Goal: Ask a question

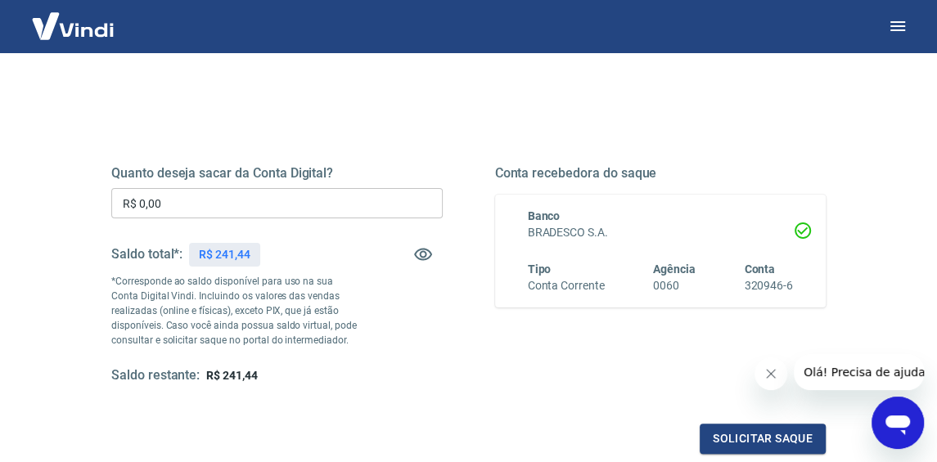
scroll to position [81, 0]
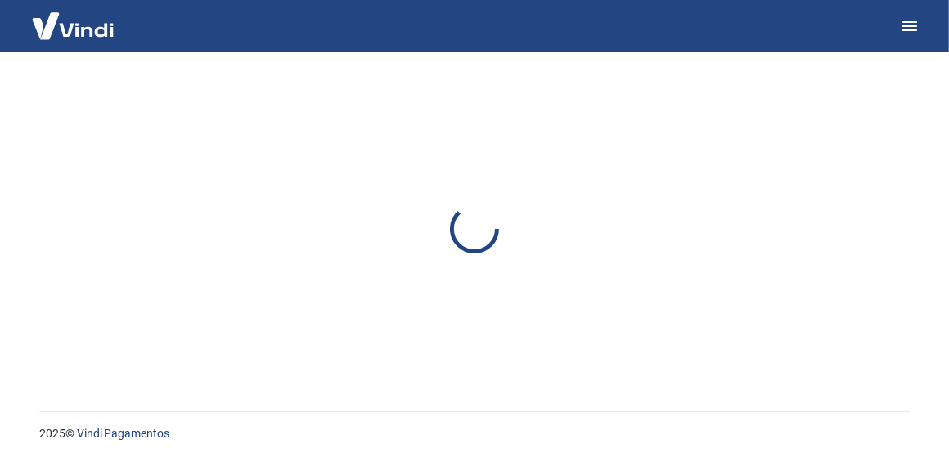
drag, startPoint x: 0, startPoint y: 0, endPoint x: 371, endPoint y: 155, distance: 402.3
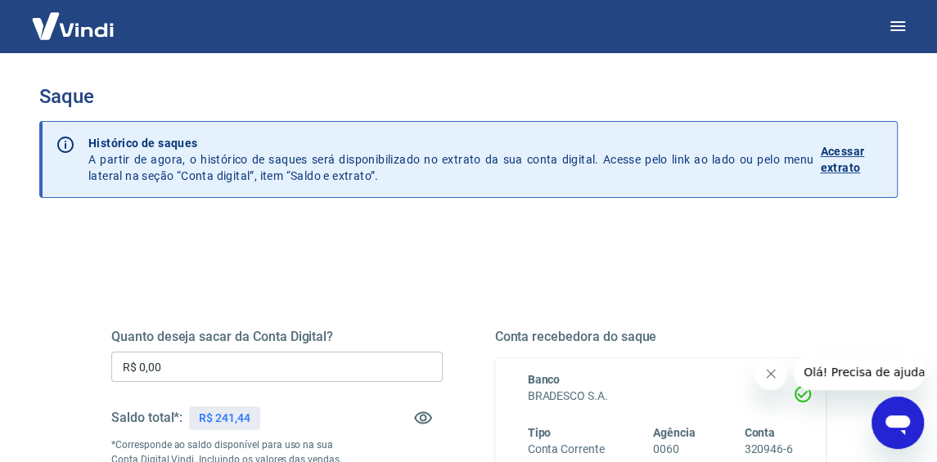
click at [901, 432] on icon "Abrir janela de mensagens" at bounding box center [897, 422] width 29 height 29
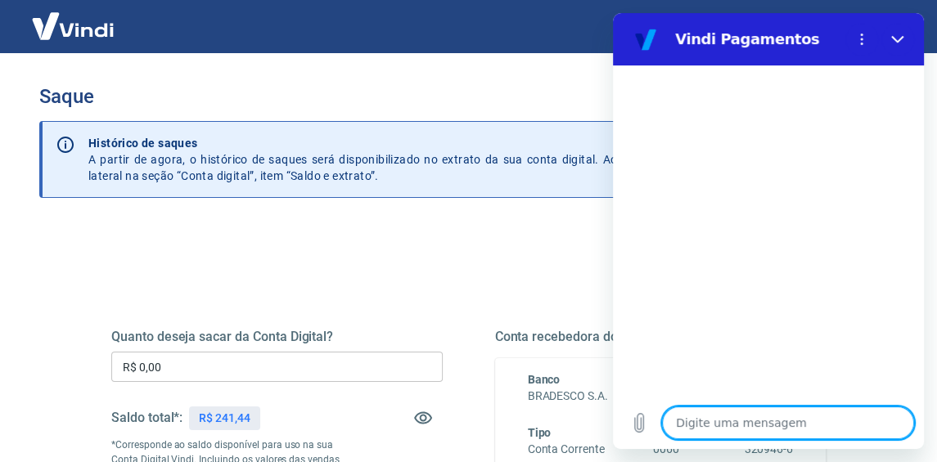
click at [724, 416] on textarea at bounding box center [788, 423] width 252 height 33
type textarea "b"
type textarea "x"
type textarea "bo"
type textarea "x"
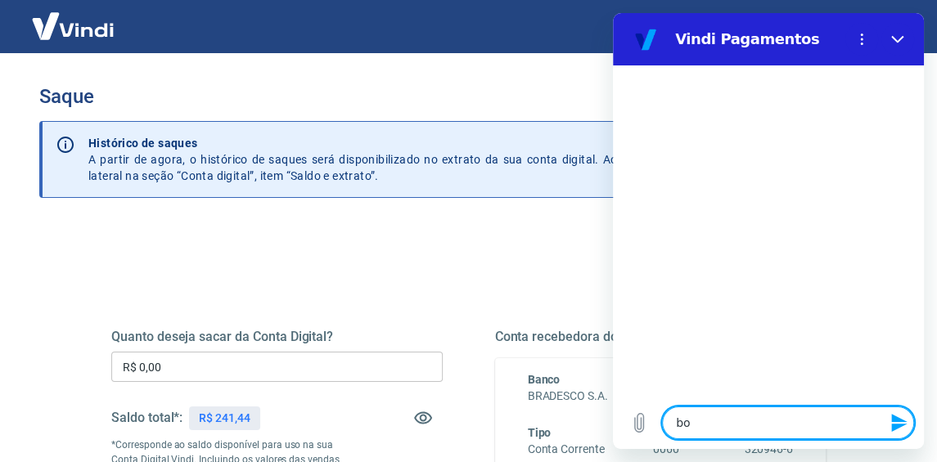
type textarea "bop"
type textarea "x"
type textarea "bo"
type textarea "x"
type textarea "bom"
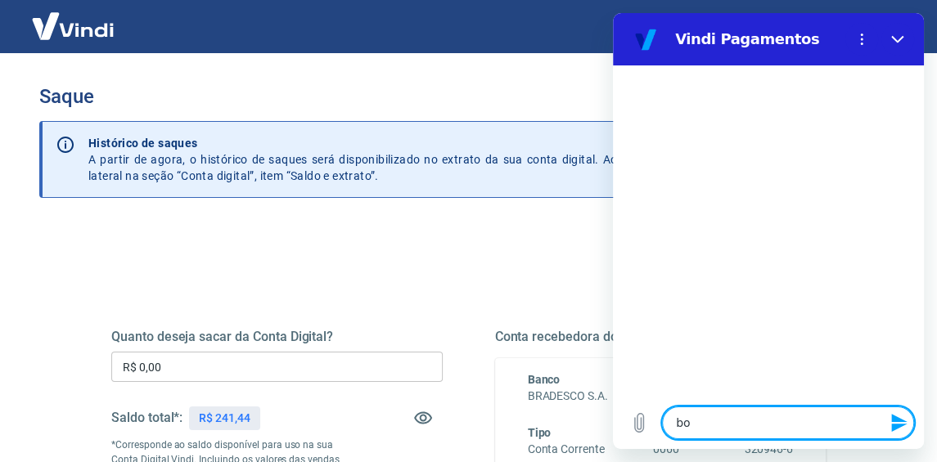
type textarea "x"
type textarea "bom"
type textarea "x"
type textarea "bom d"
type textarea "x"
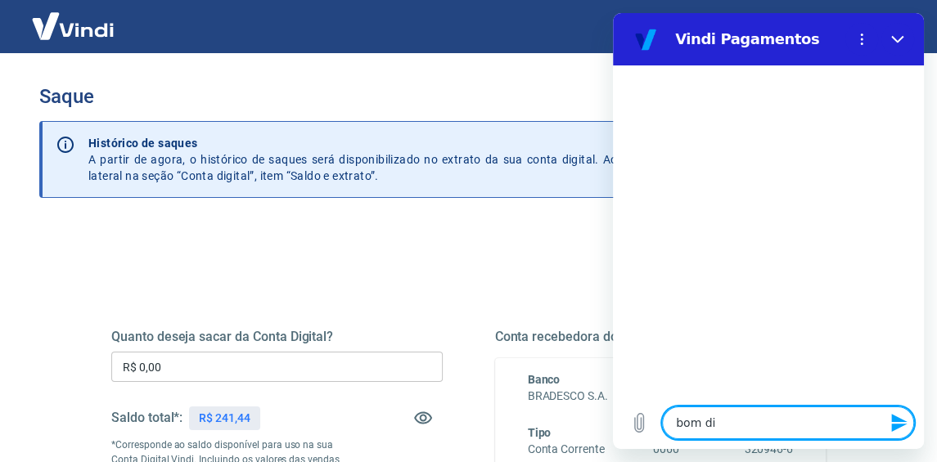
type textarea "bom dia"
type textarea "x"
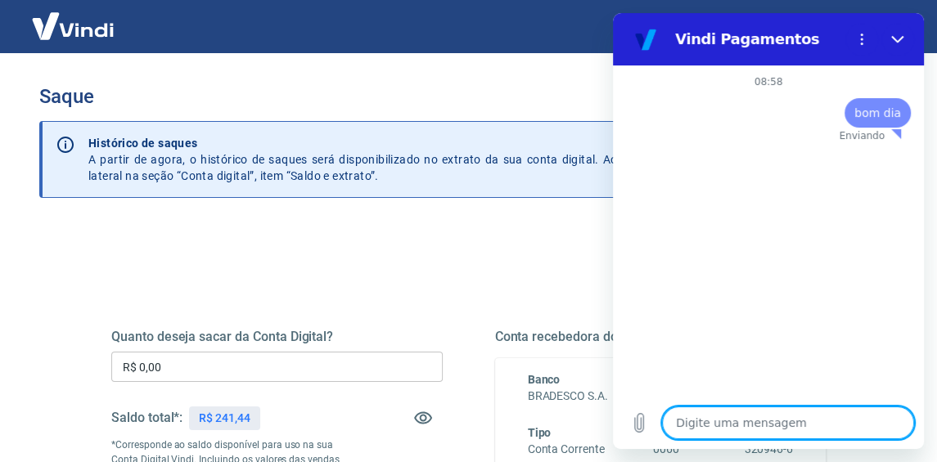
type textarea "x"
type textarea "f"
type textarea "x"
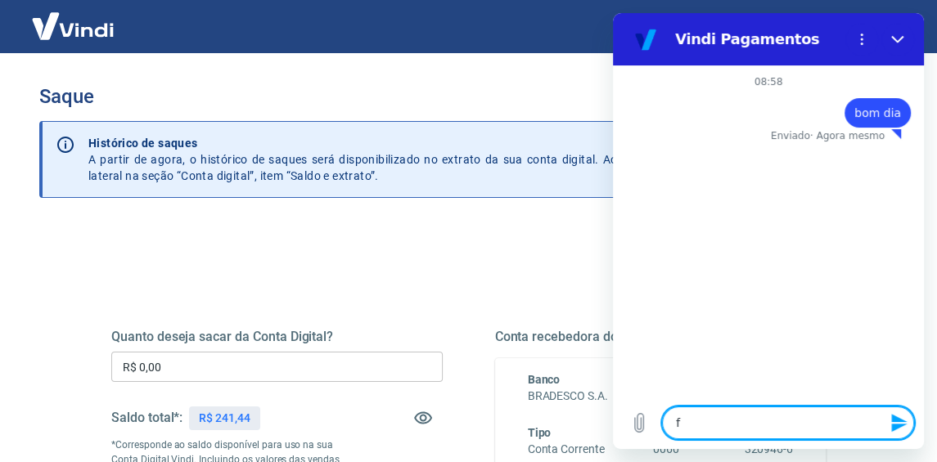
type textarea "fa"
type textarea "x"
type textarea "fal"
type textarea "x"
type textarea "fala"
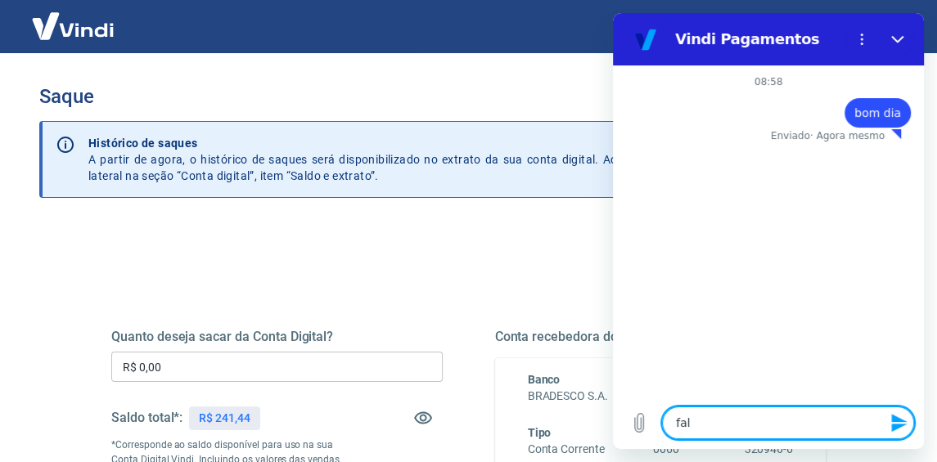
type textarea "x"
type textarea "falar"
type textarea "x"
type textarea "falar"
type textarea "x"
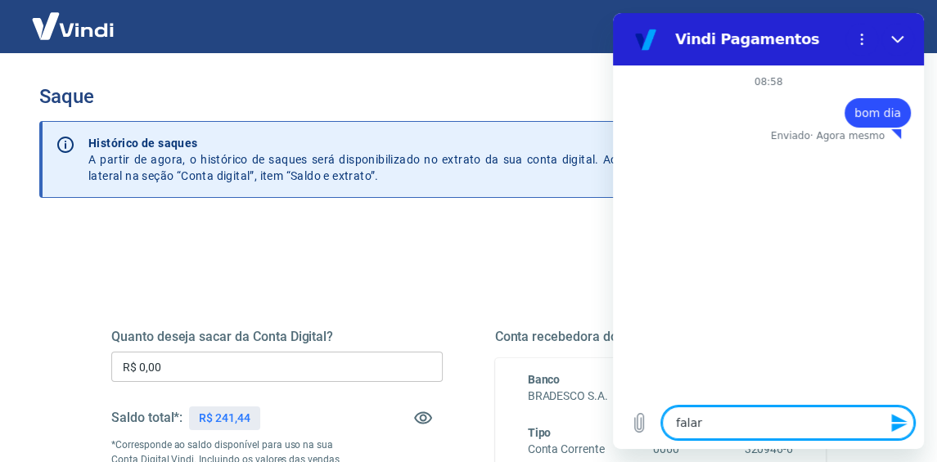
type textarea "falar c"
type textarea "x"
type textarea "falar co"
type textarea "x"
type textarea "falar com"
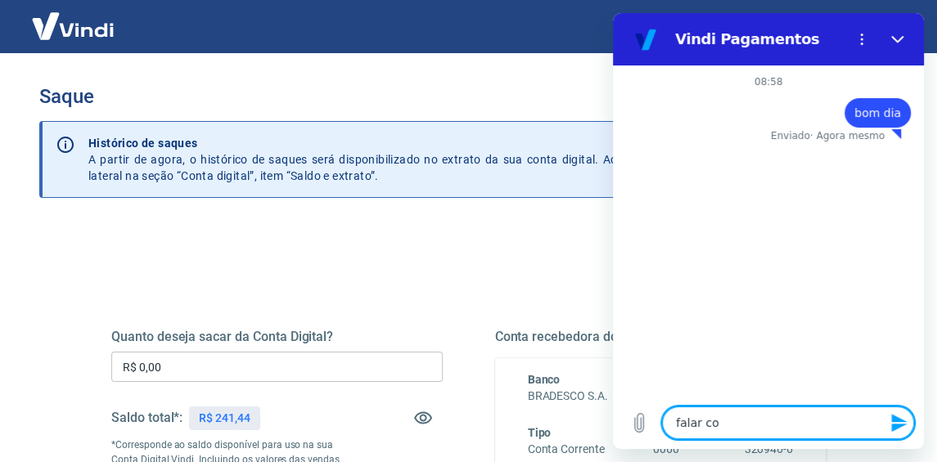
type textarea "x"
type textarea "falar com"
type textarea "x"
type textarea "falar com a"
type textarea "x"
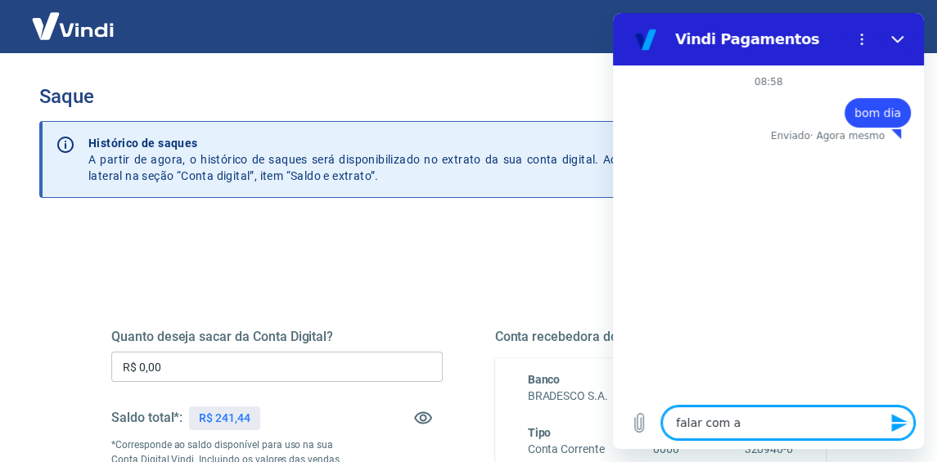
type textarea "falar com at"
type textarea "x"
type textarea "falar com ate"
type textarea "x"
type textarea "falar com [GEOGRAPHIC_DATA]"
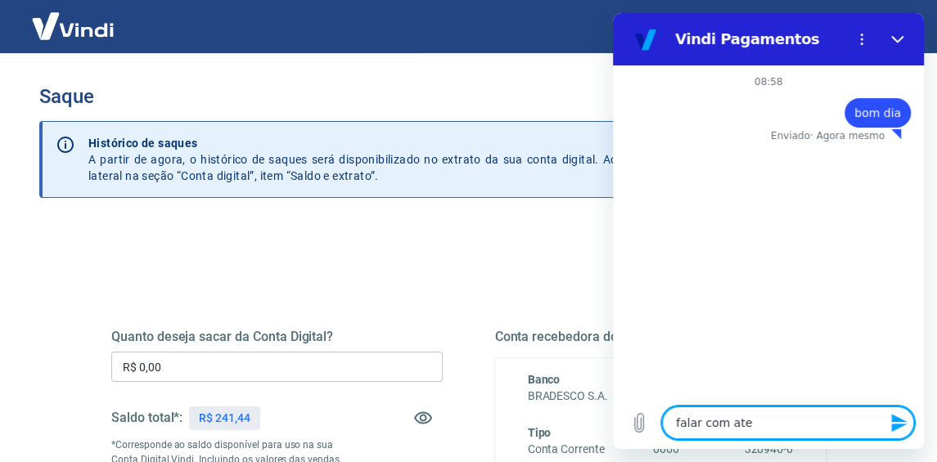
type textarea "x"
type textarea "falar com atend"
type textarea "x"
type textarea "falar com atende"
type textarea "x"
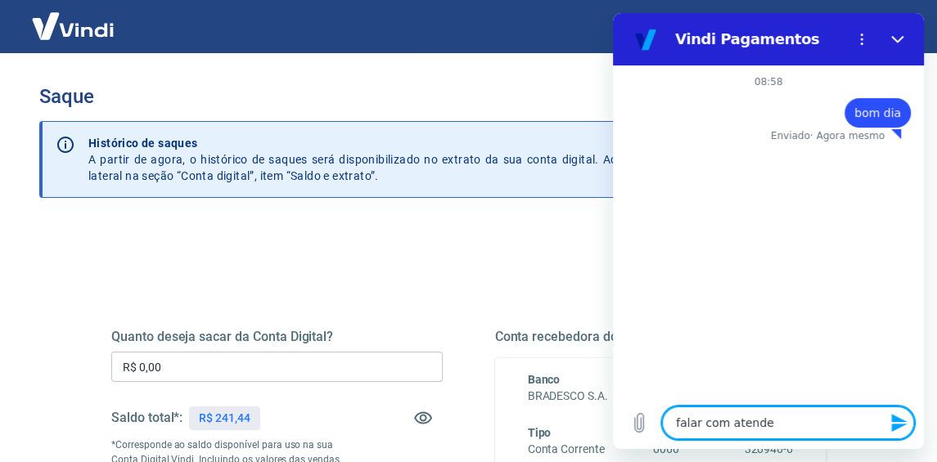
type textarea "falar com atenden"
type textarea "x"
type textarea "falar com atendent"
type textarea "x"
type textarea "falar com atendente"
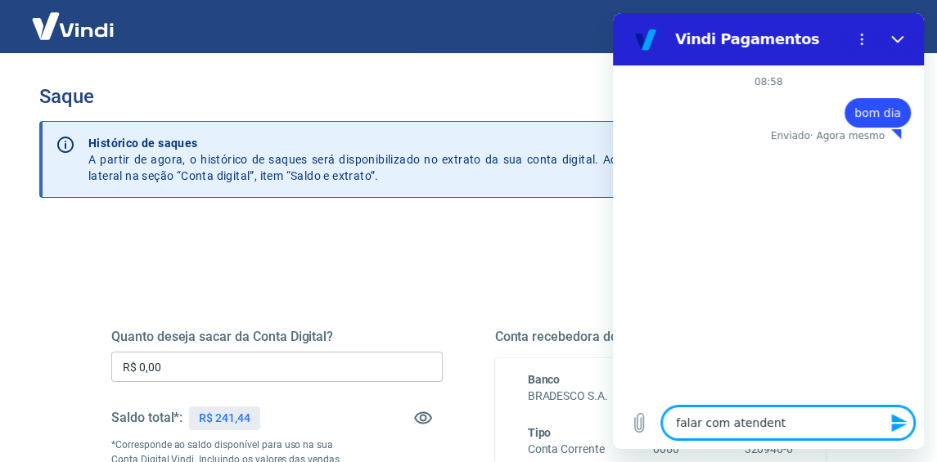
type textarea "x"
type textarea "falar com atendente"
type textarea "x"
type textarea "falar com atendente"
type textarea "x"
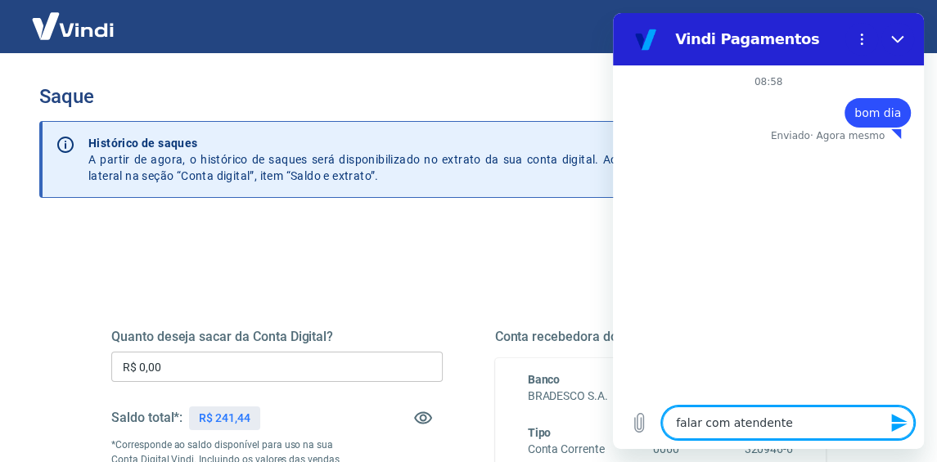
type textarea "falar com atendente"
type textarea "x"
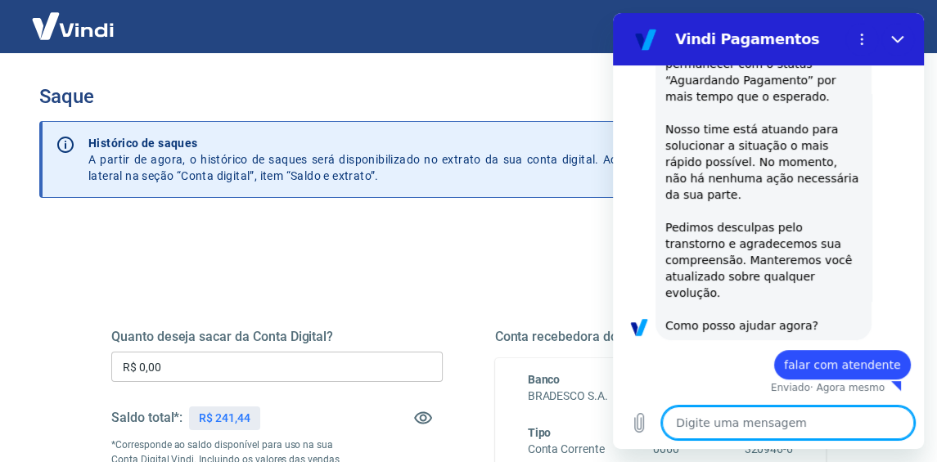
type textarea "x"
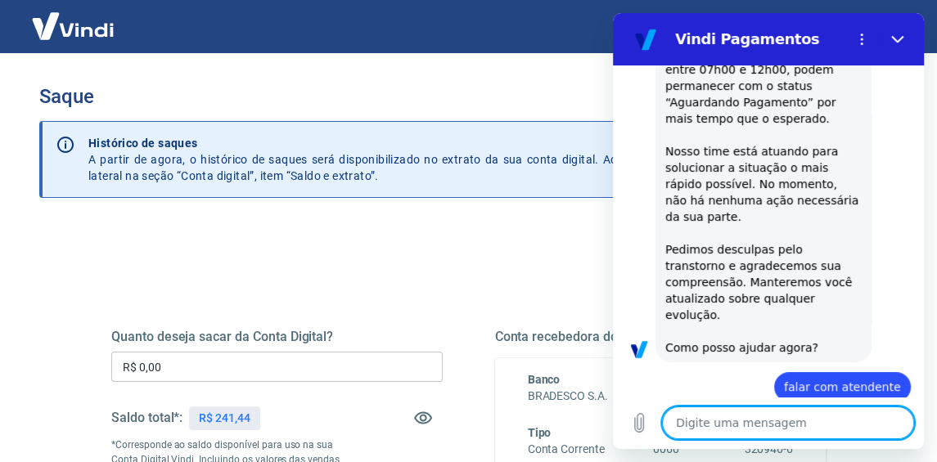
scroll to position [353, 0]
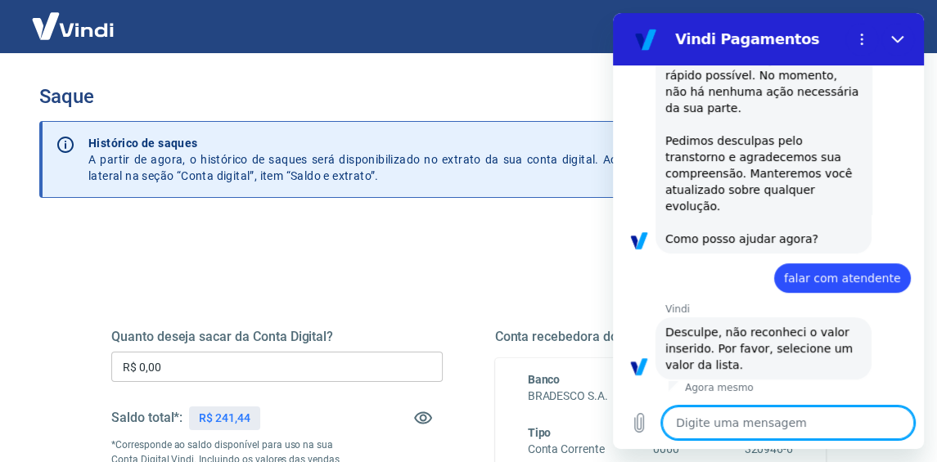
type textarea "F"
type textarea "x"
type textarea "Fa"
type textarea "x"
type textarea "Fal"
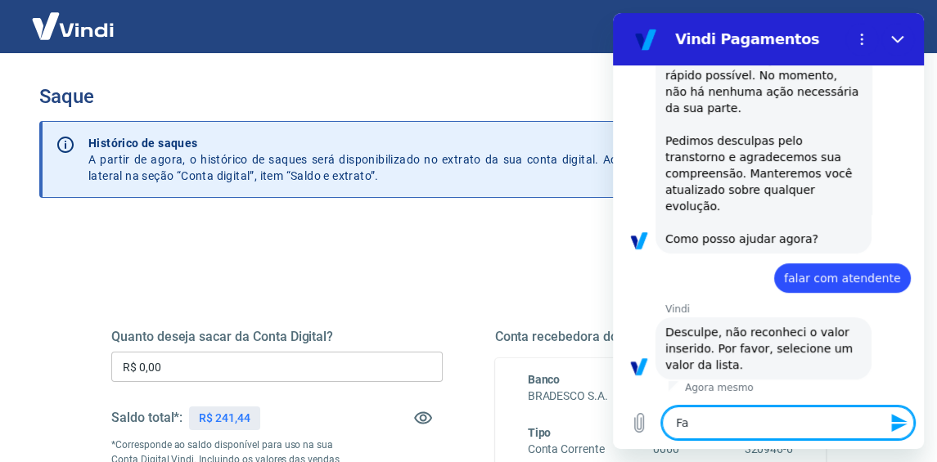
type textarea "x"
type textarea "Fala"
type textarea "x"
type textarea "Falar"
type textarea "x"
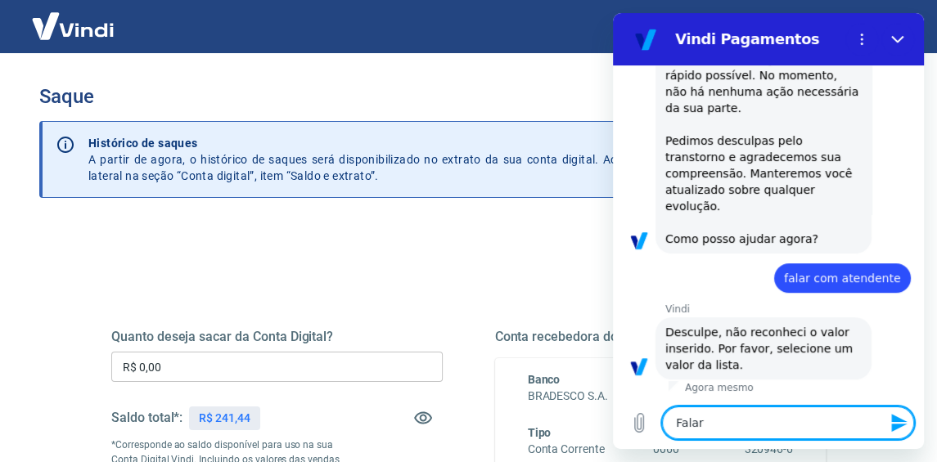
type textarea "Falar"
type textarea "x"
type textarea "Falar c"
type textarea "x"
type textarea "Falar co"
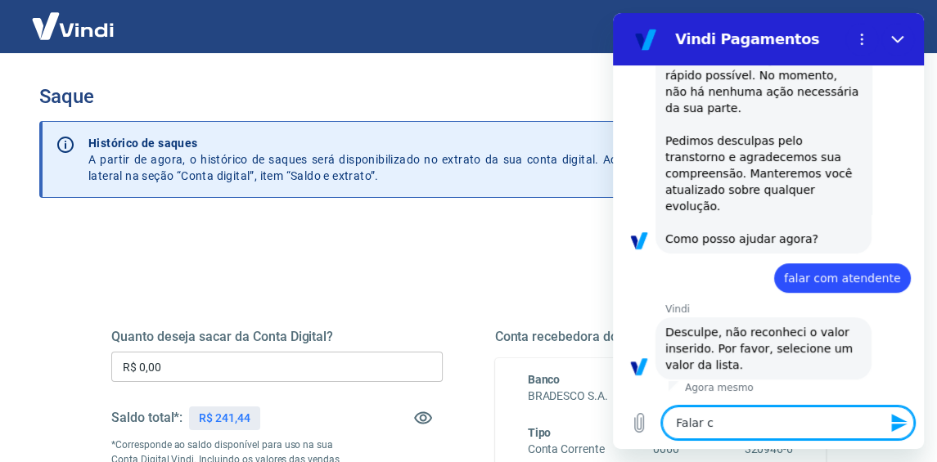
type textarea "x"
type textarea "Falar com"
type textarea "x"
type textarea "Falar com"
type textarea "x"
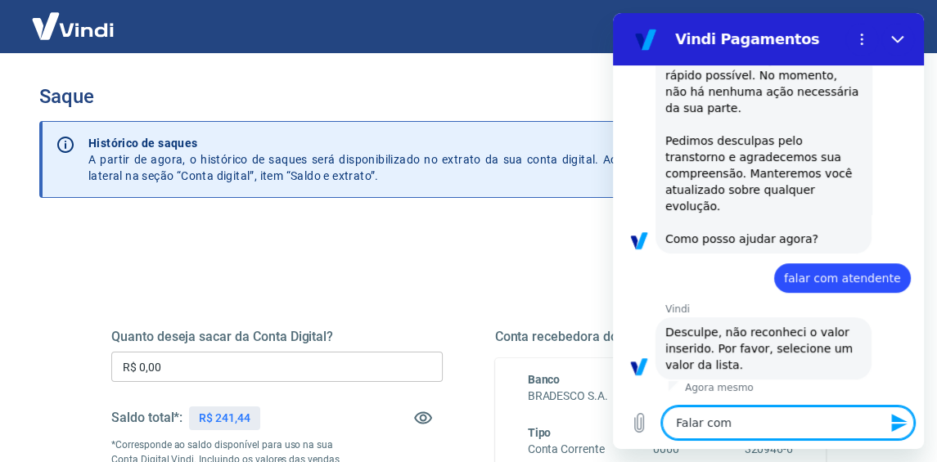
type textarea "Falar com a"
type textarea "x"
type textarea "Falar com at"
type textarea "x"
type textarea "Falar com ate"
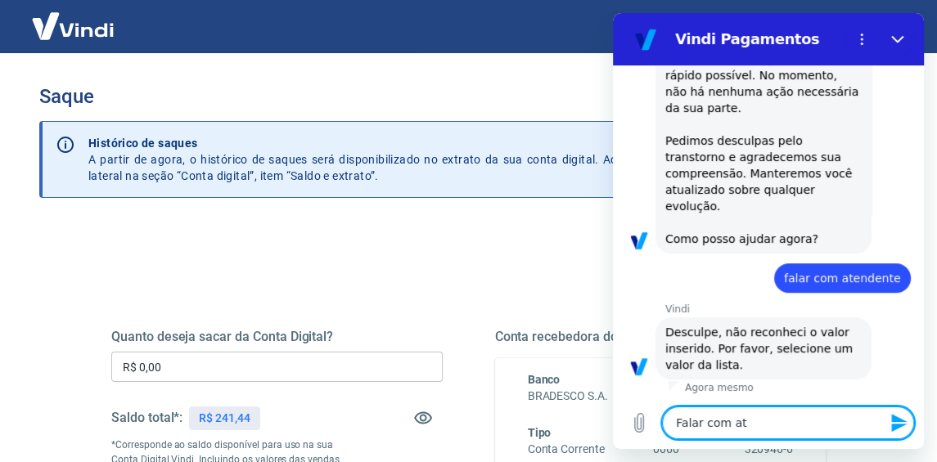
type textarea "x"
type textarea "Falar com [GEOGRAPHIC_DATA]"
type textarea "x"
type textarea "Falar com atend"
type textarea "x"
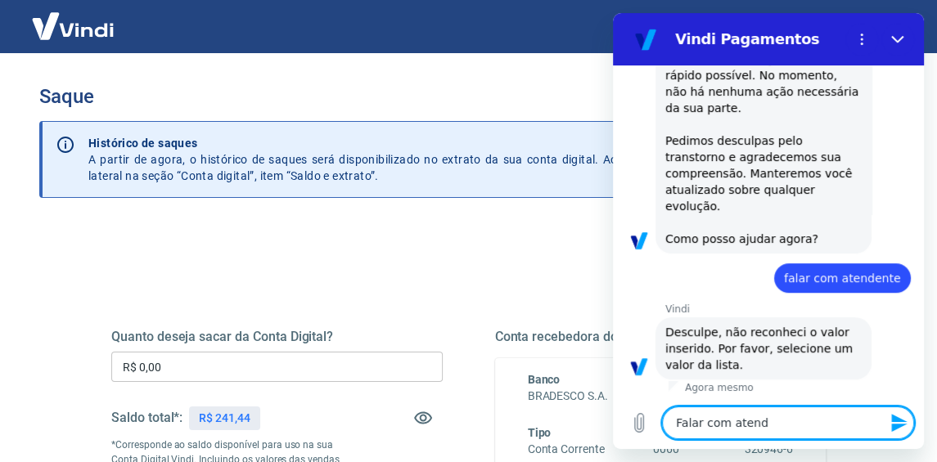
type textarea "Falar com atende"
type textarea "x"
type textarea "Falar com atenden"
type textarea "x"
type textarea "Falar com atendent"
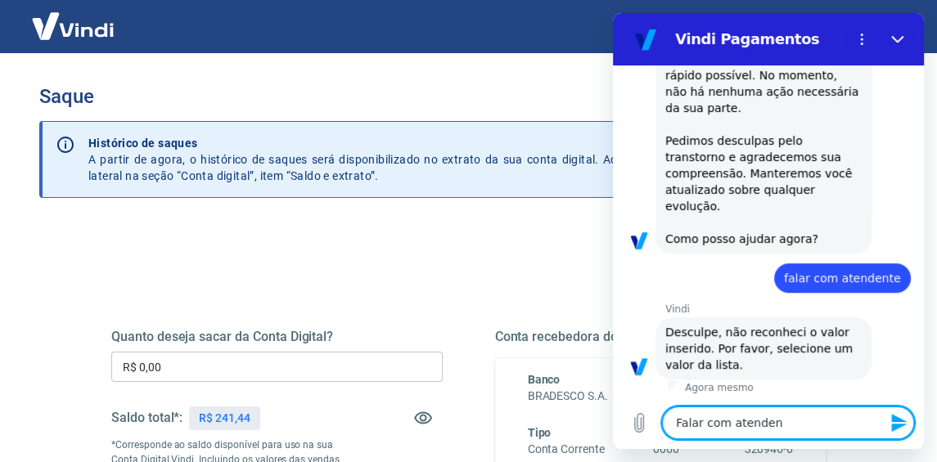
type textarea "x"
type textarea "Falar com atendente"
type textarea "x"
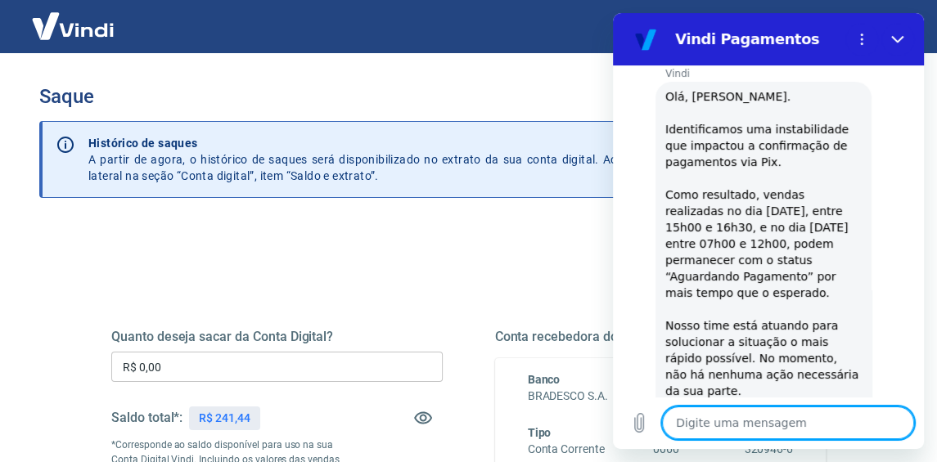
scroll to position [0, 0]
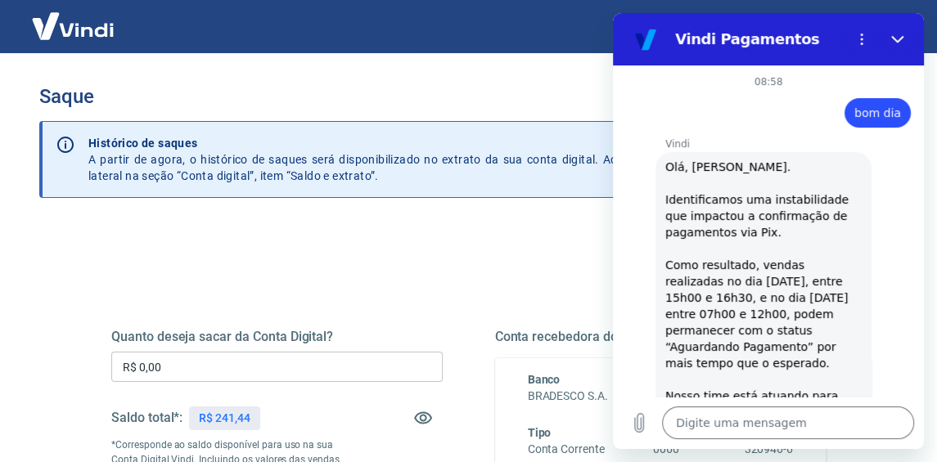
type textarea "x"
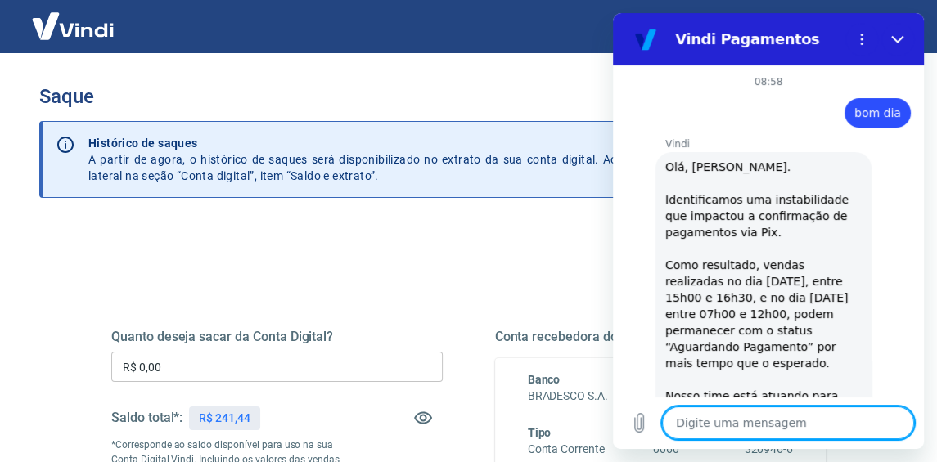
type textarea "S"
type textarea "x"
type textarea "Sa"
type textarea "x"
type textarea "Sal"
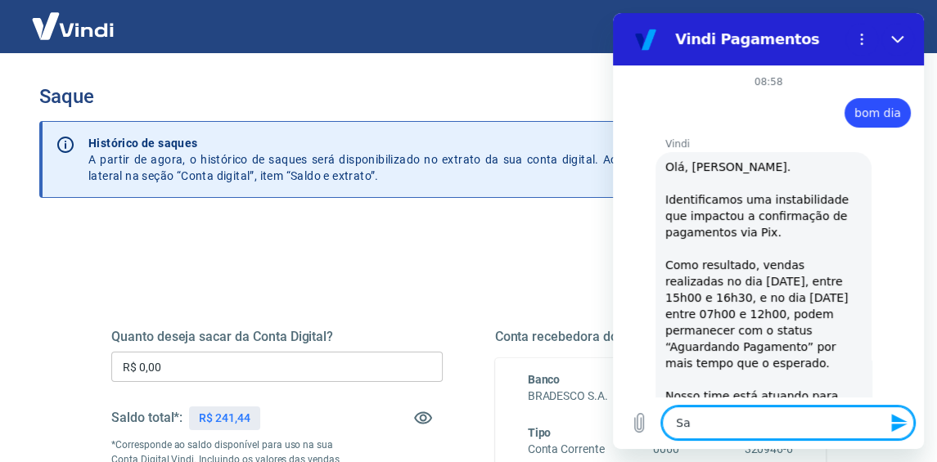
type textarea "x"
type textarea "Sald"
type textarea "x"
type textarea "Saldo"
type textarea "x"
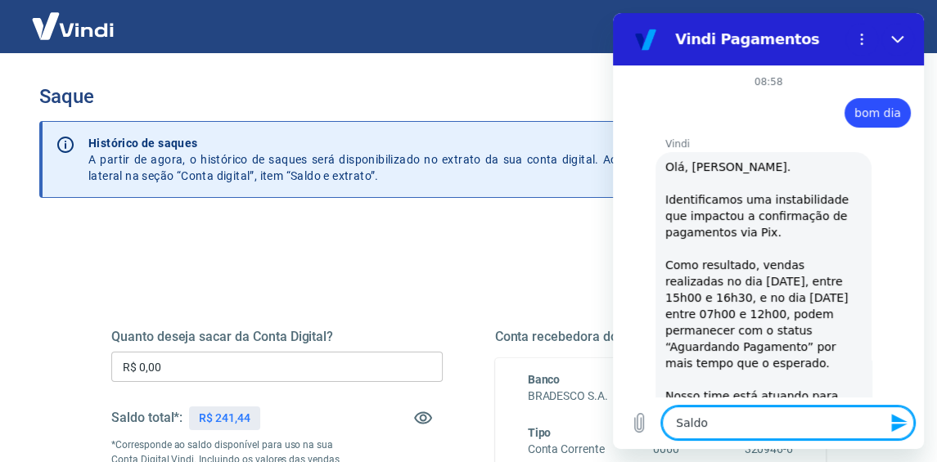
type textarea "Saldo"
type textarea "x"
type textarea "Saldo a"
type textarea "x"
type textarea "Saldo a"
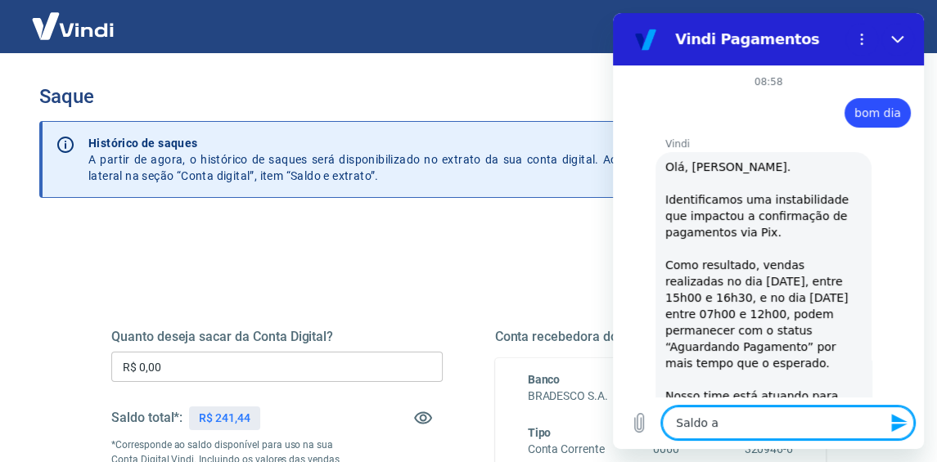
type textarea "x"
type textarea "Saldo a r"
type textarea "x"
type textarea "Saldo a re"
type textarea "x"
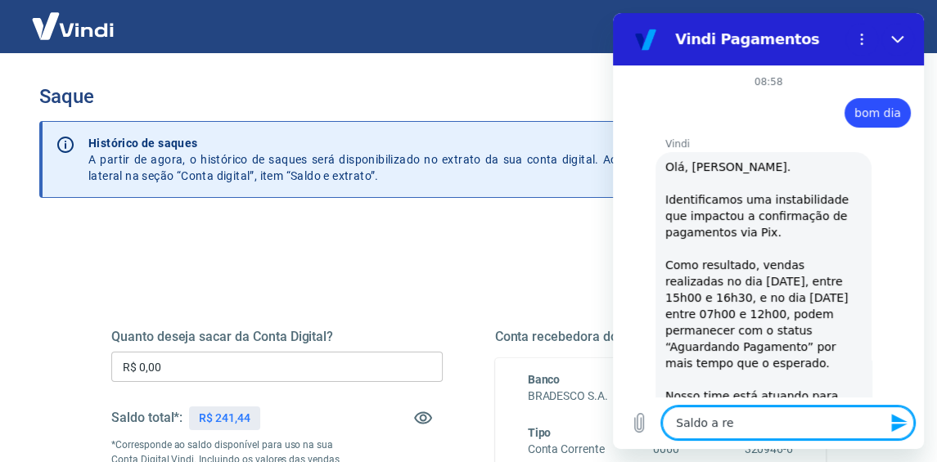
type textarea "Saldo a rec"
type textarea "x"
type textarea "Saldo a rece"
type textarea "x"
type textarea "Saldo a receb"
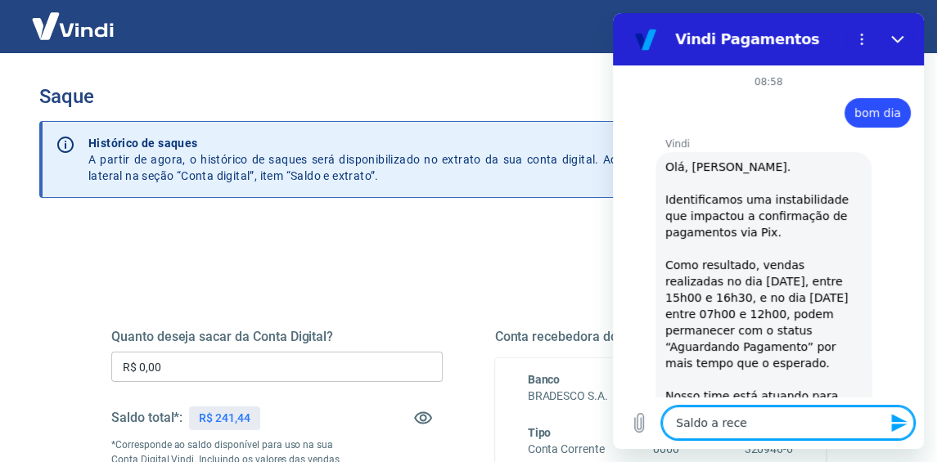
type textarea "x"
type textarea "Saldo a recebe"
type textarea "x"
type textarea "Saldo a receber"
type textarea "x"
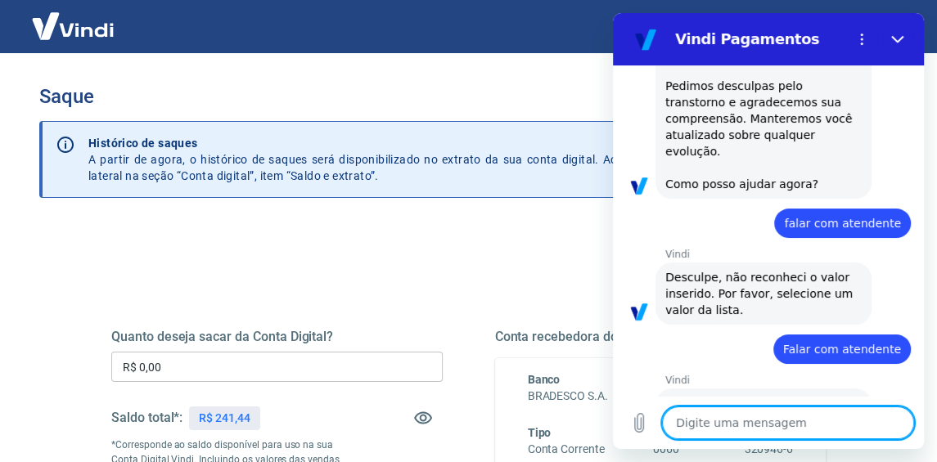
scroll to position [605, 0]
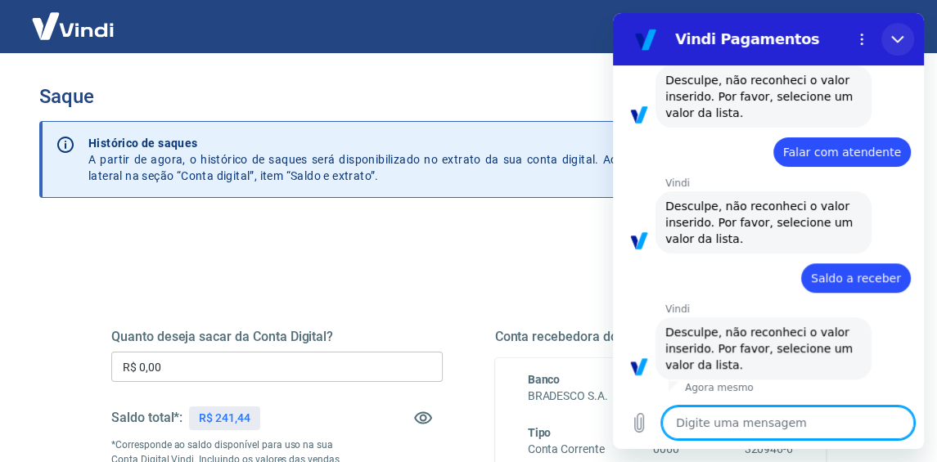
click at [901, 37] on icon "Fechar" at bounding box center [897, 39] width 12 height 7
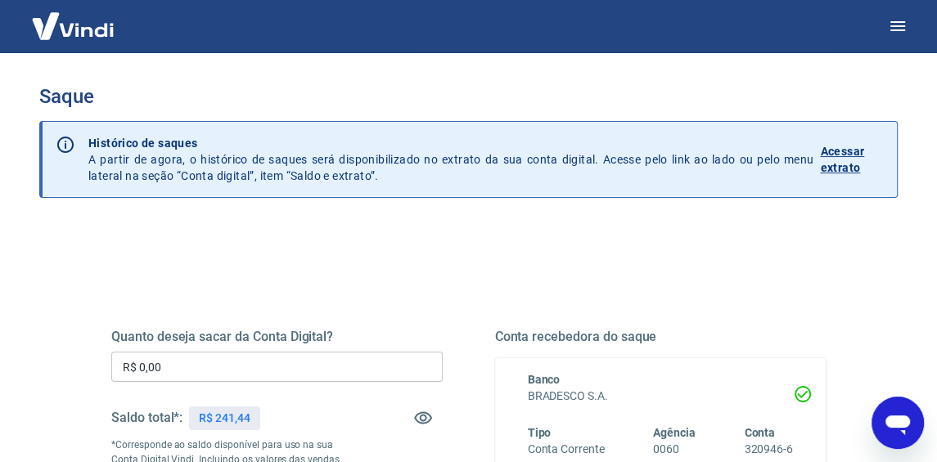
click at [889, 419] on icon "Abrir janela de mensagens" at bounding box center [897, 426] width 25 height 20
type textarea "x"
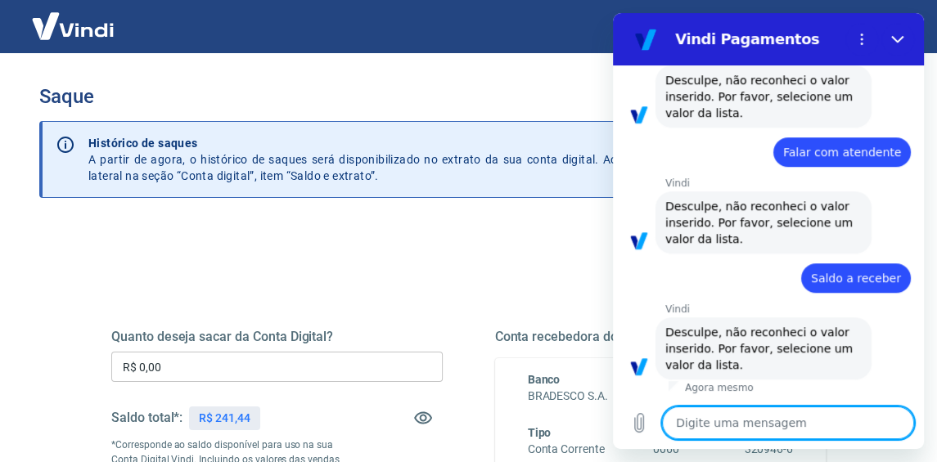
type textarea "S"
type textarea "x"
type textarea "Sa"
type textarea "x"
type textarea "Sal"
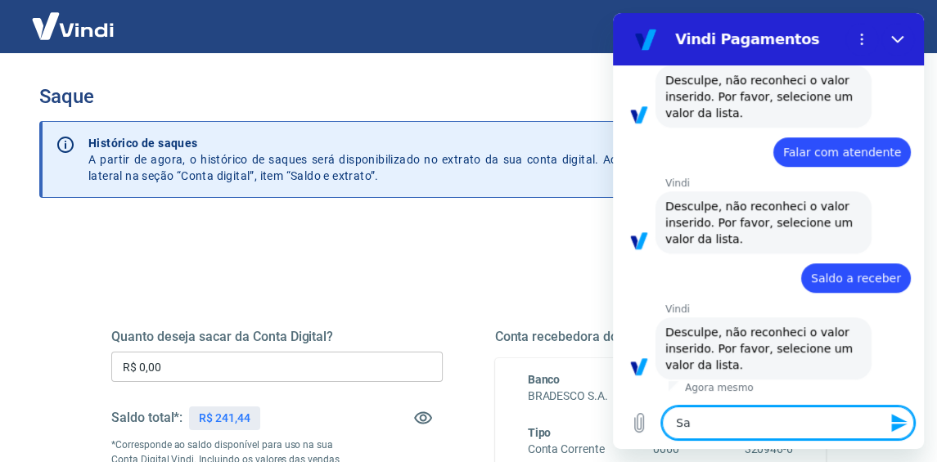
type textarea "x"
type textarea "Sald"
type textarea "x"
type textarea "Saldo"
type textarea "x"
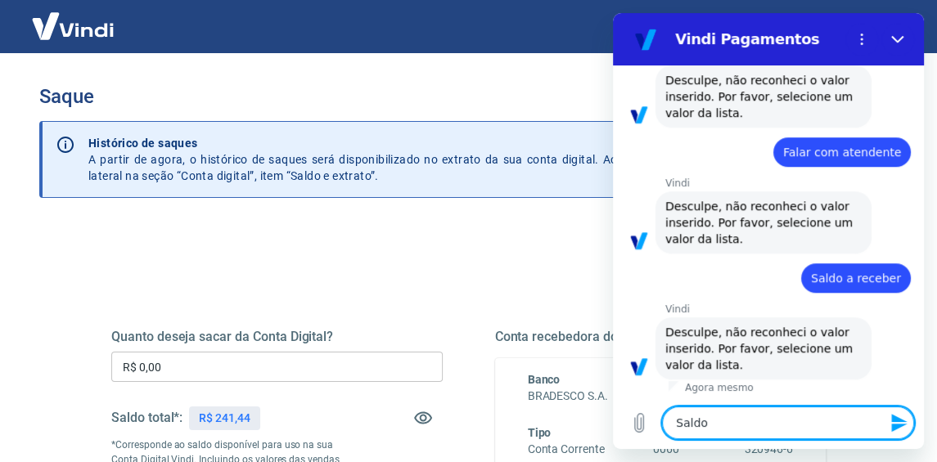
type textarea "Saldo"
type textarea "x"
type textarea "Saldo a"
type textarea "x"
type textarea "Saldo a"
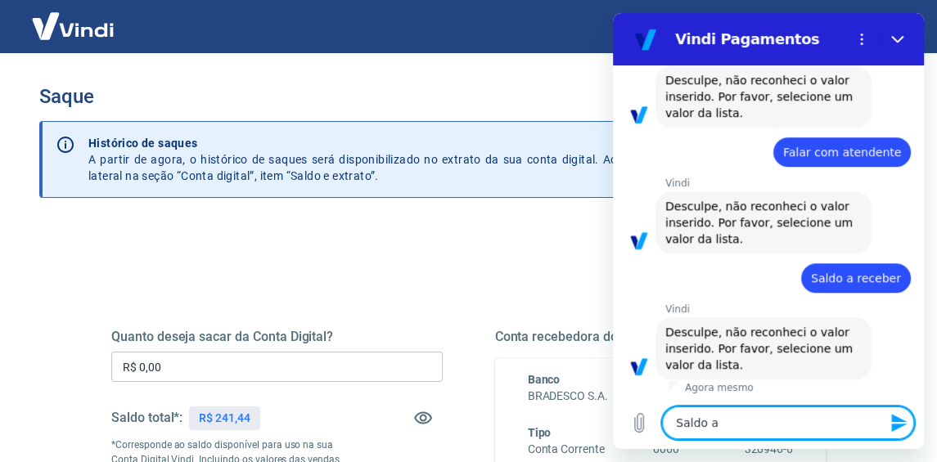
type textarea "x"
type textarea "Saldo a r"
type textarea "x"
type textarea "Saldo a re"
type textarea "x"
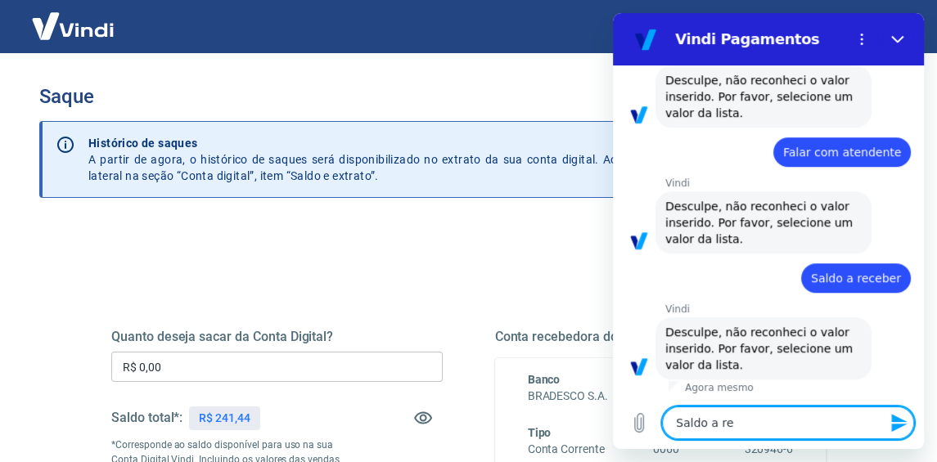
type textarea "Saldo a ree"
type textarea "x"
type textarea "Saldo a re"
type textarea "x"
type textarea "Saldo a rec"
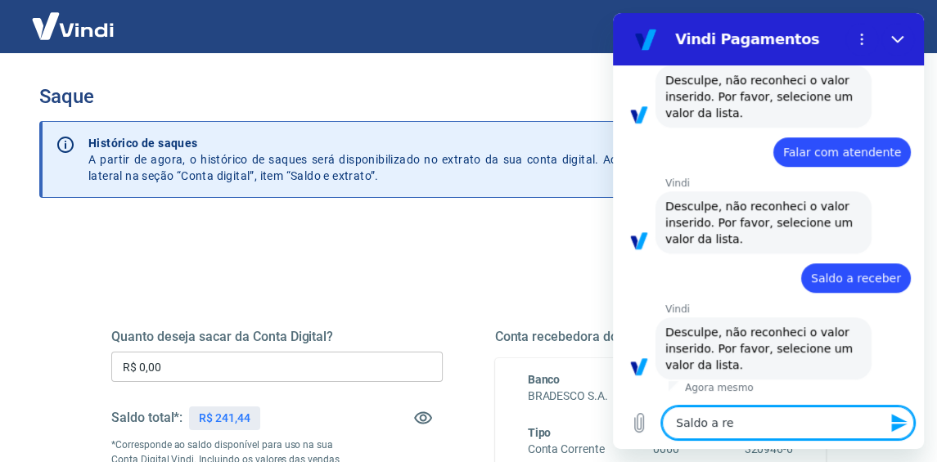
type textarea "x"
type textarea "Saldo a rece"
type textarea "x"
type textarea "Saldo a recev"
type textarea "x"
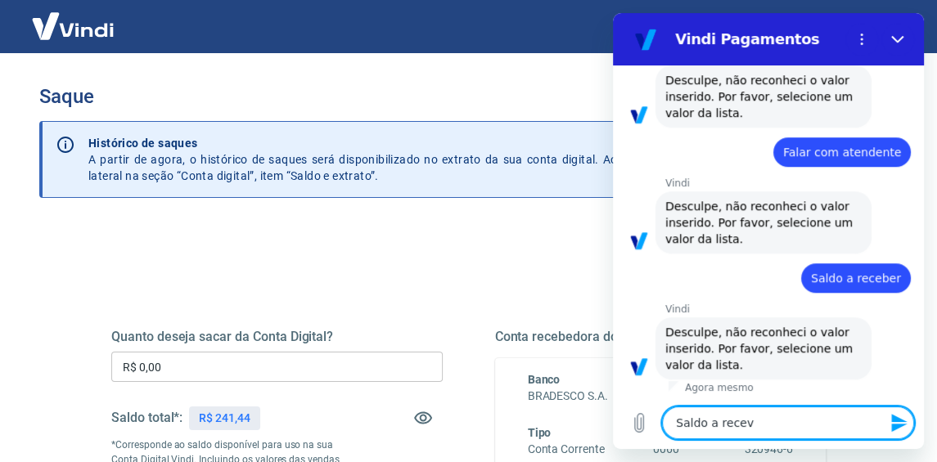
type textarea "Saldo a receve"
type textarea "x"
type textarea "Saldo a recev"
type textarea "x"
type textarea "Saldo a rece"
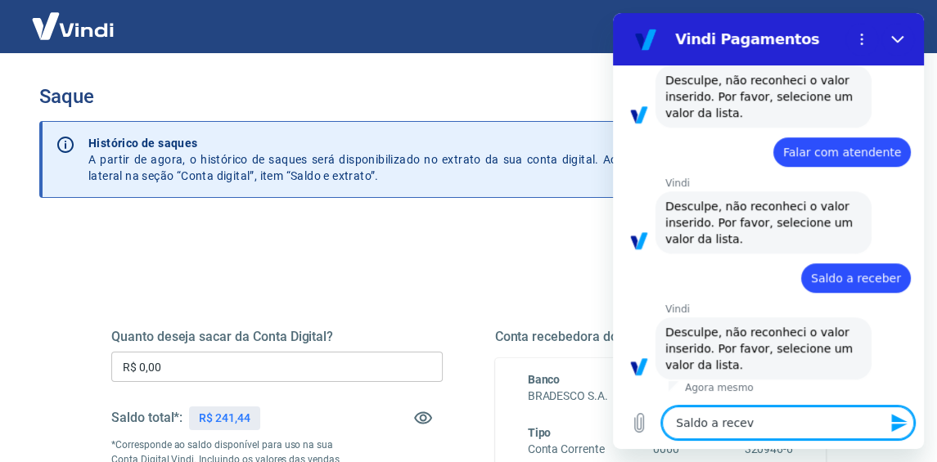
type textarea "x"
type textarea "Saldo a receb"
type textarea "x"
type textarea "Saldo a recebe"
type textarea "x"
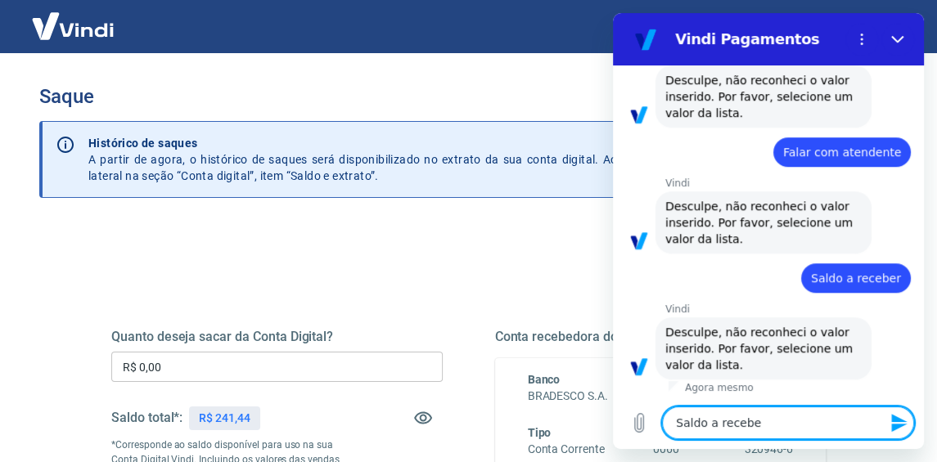
type textarea "Saldo a receber"
type textarea "x"
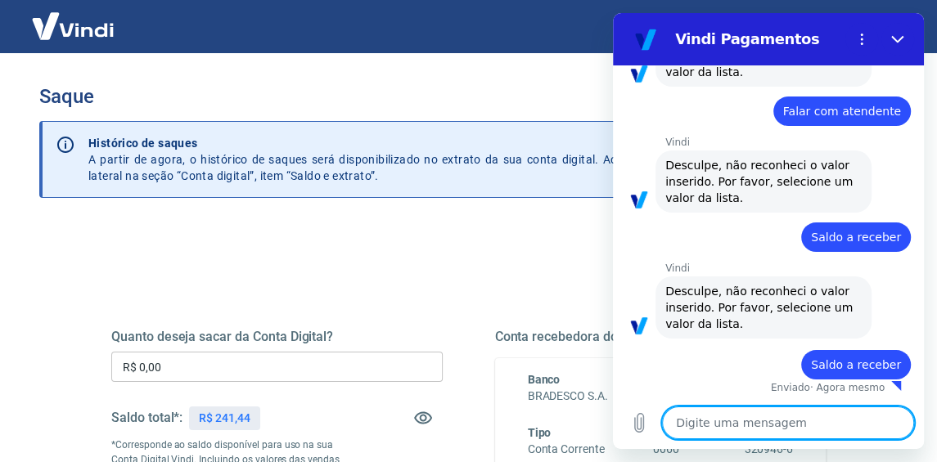
scroll to position [645, 0]
type textarea "x"
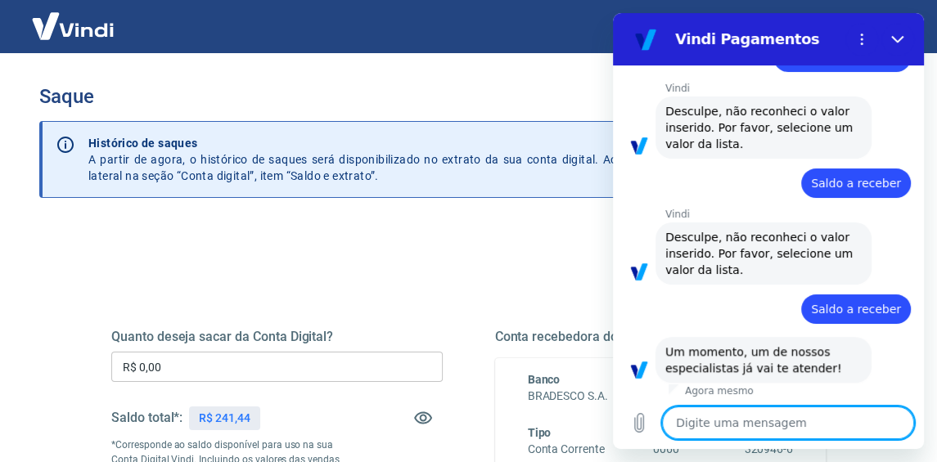
type textarea "E"
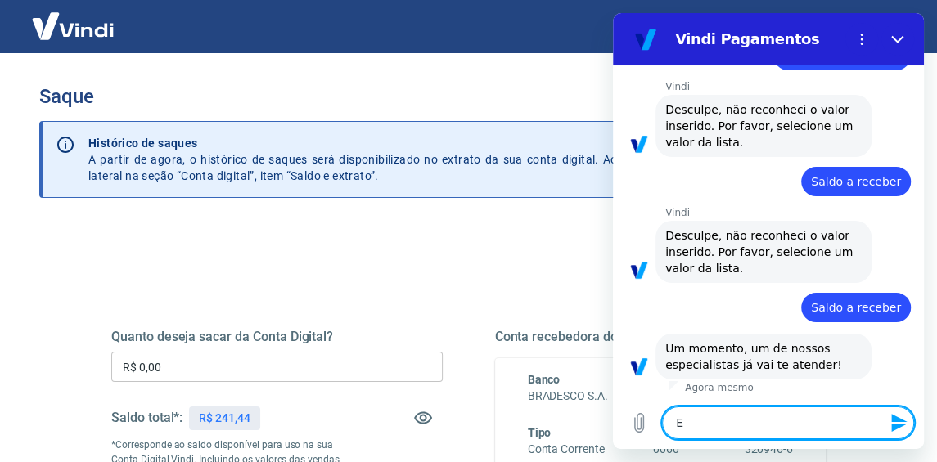
type textarea "x"
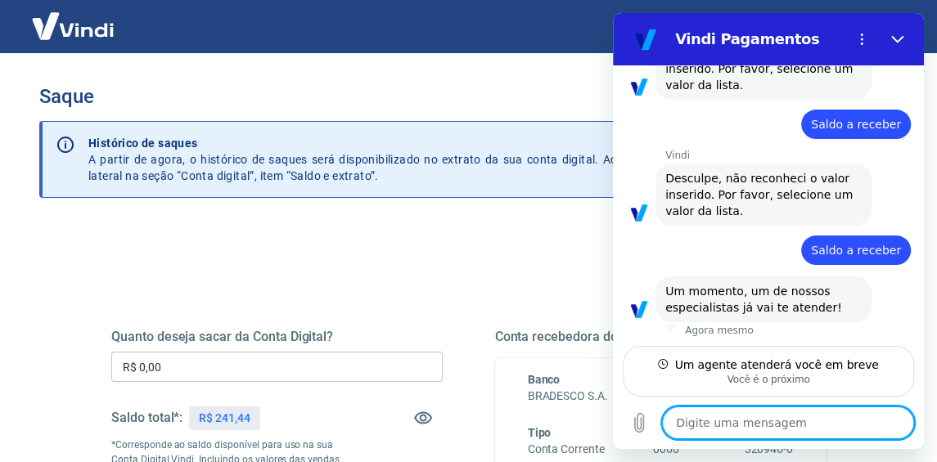
scroll to position [81, 0]
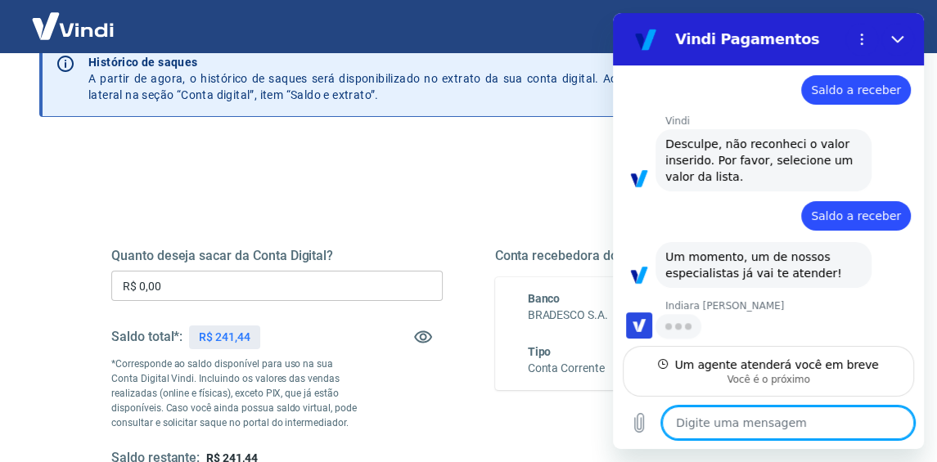
type textarea "x"
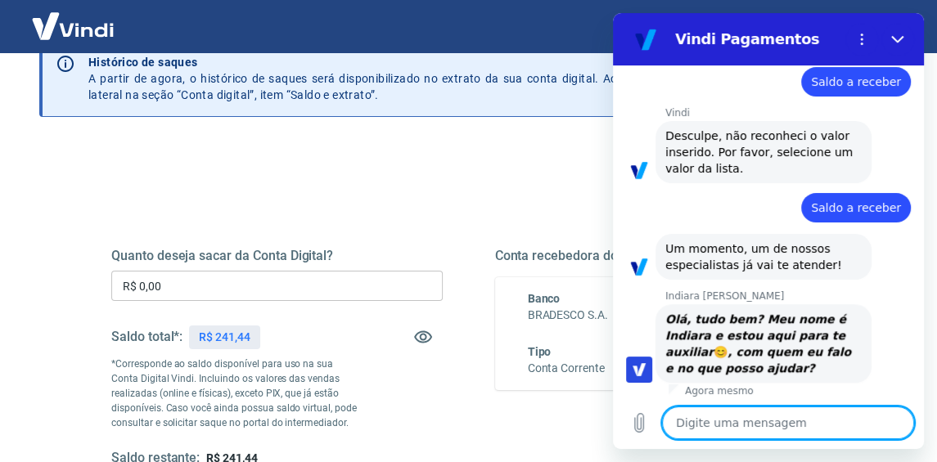
scroll to position [806, 0]
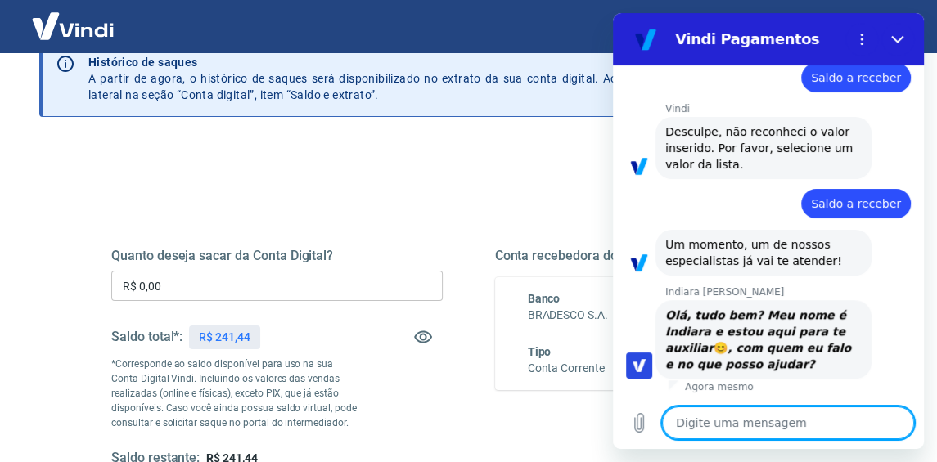
type textarea "B"
type textarea "x"
type textarea "Bo"
type textarea "x"
type textarea "Bom"
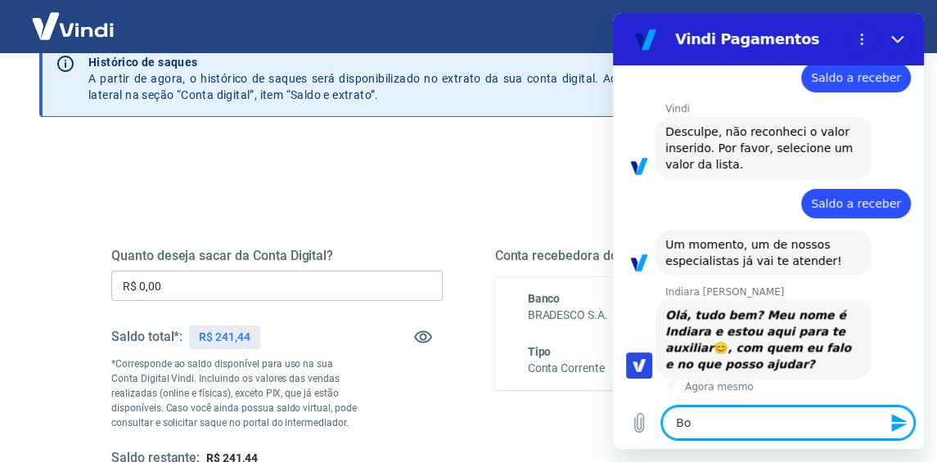
type textarea "x"
type textarea "Bom"
type textarea "x"
type textarea "Bom d"
type textarea "x"
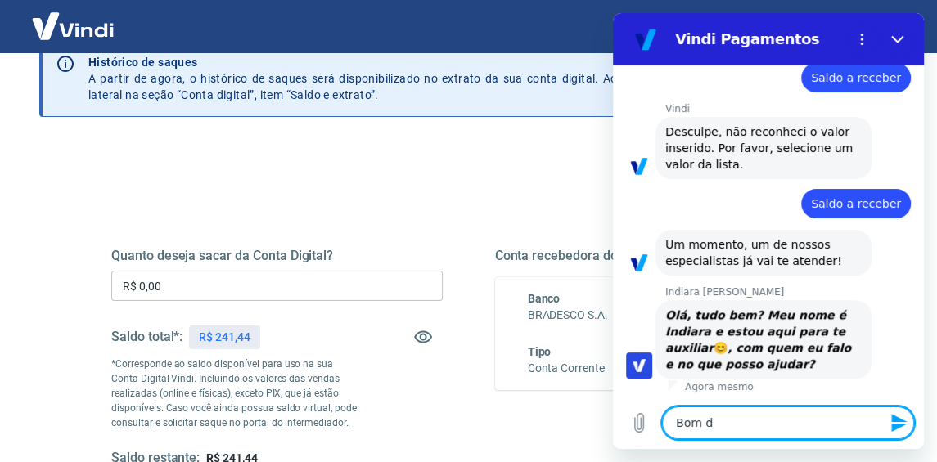
type textarea "Bom di"
type textarea "x"
type textarea "Bom dia"
type textarea "x"
type textarea "Bom dia,"
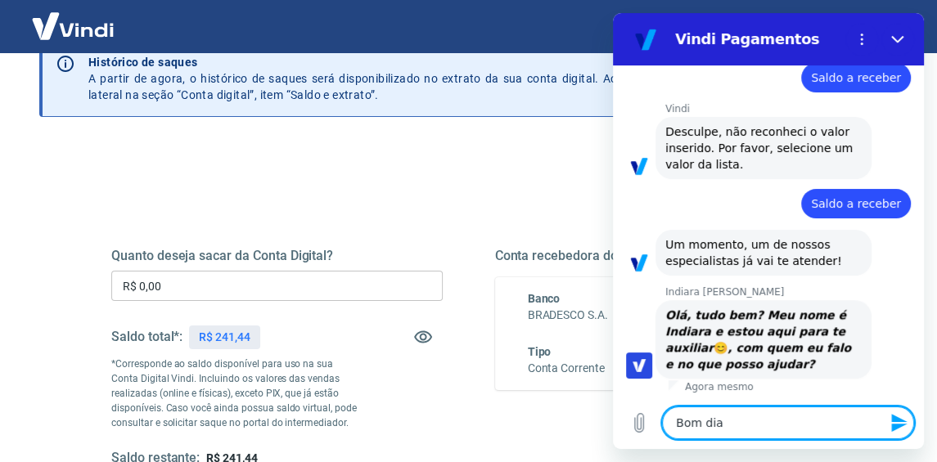
type textarea "x"
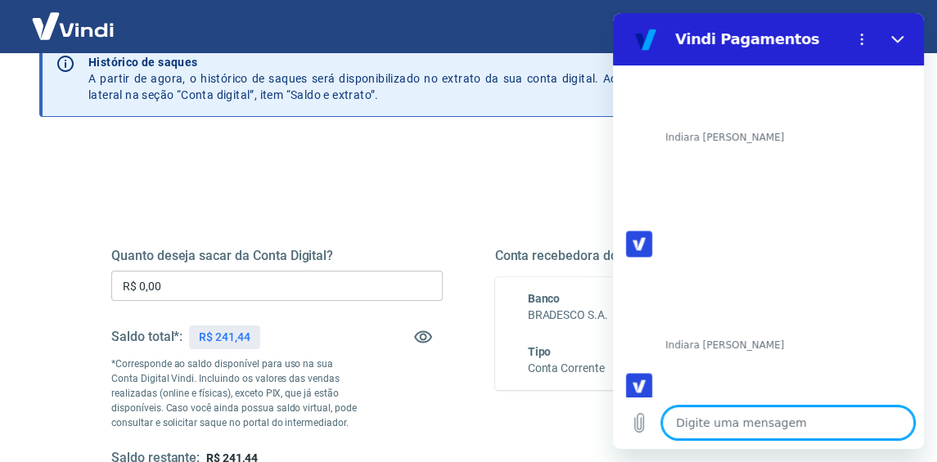
scroll to position [1518, 0]
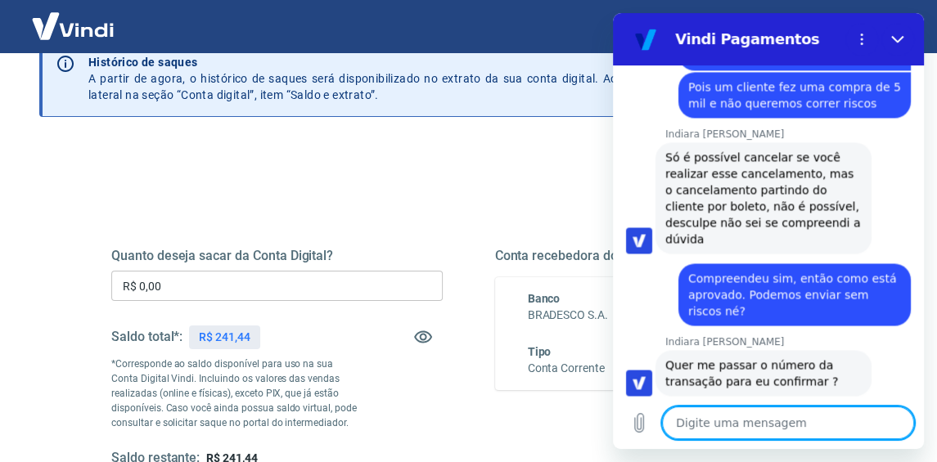
paste textarea "223394761"
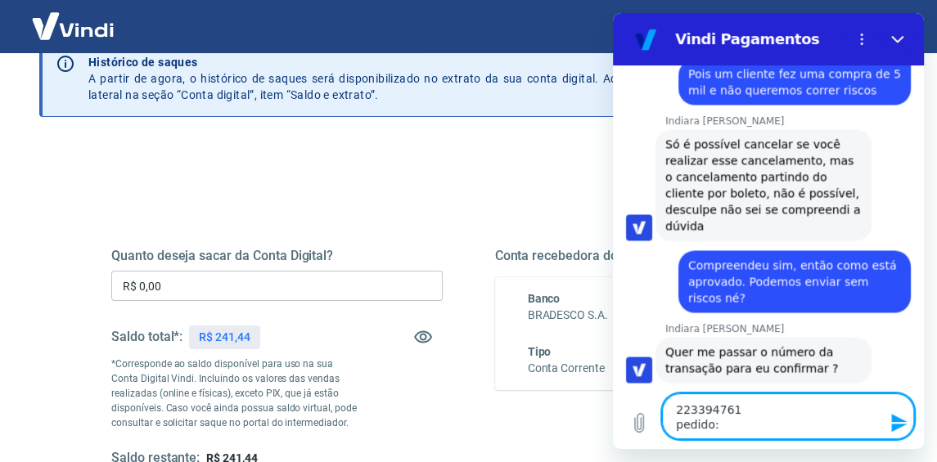
paste textarea "4281"
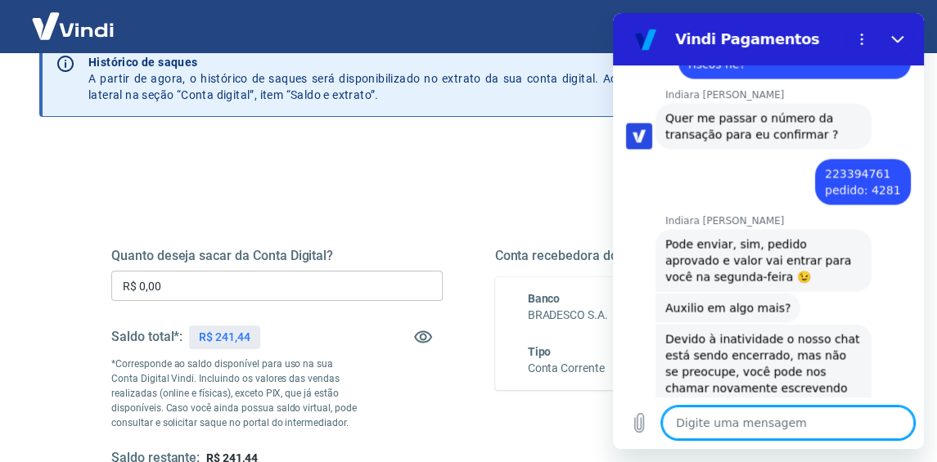
scroll to position [1929, 0]
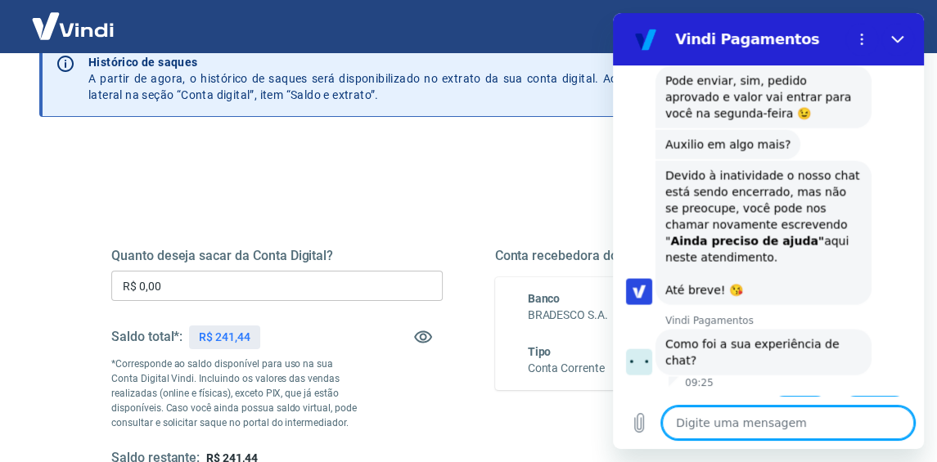
click at [784, 396] on button "Boa 👍" at bounding box center [799, 419] width 65 height 47
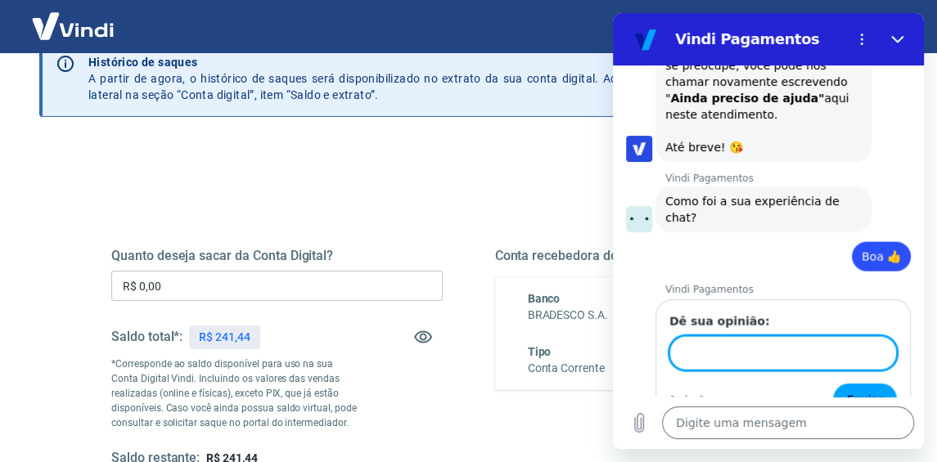
scroll to position [2070, 0]
click at [886, 43] on button "Fechar" at bounding box center [897, 39] width 33 height 33
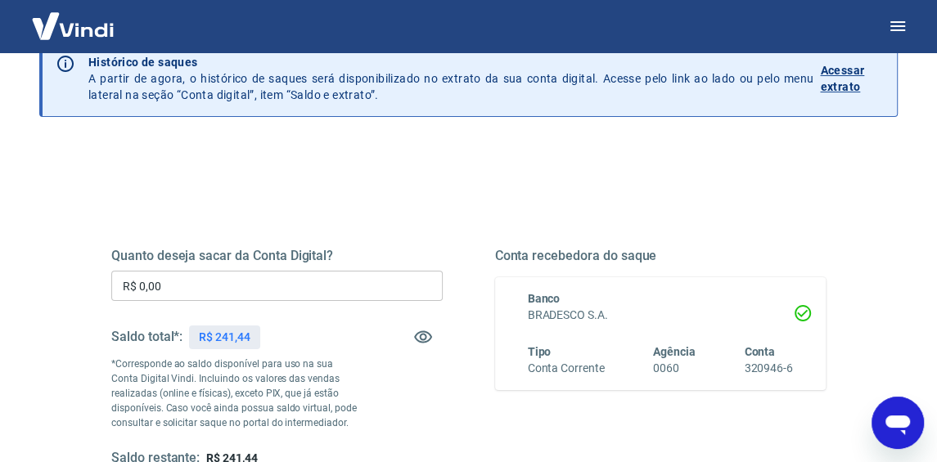
click at [894, 415] on icon "Abrir janela de mensagens" at bounding box center [897, 422] width 29 height 29
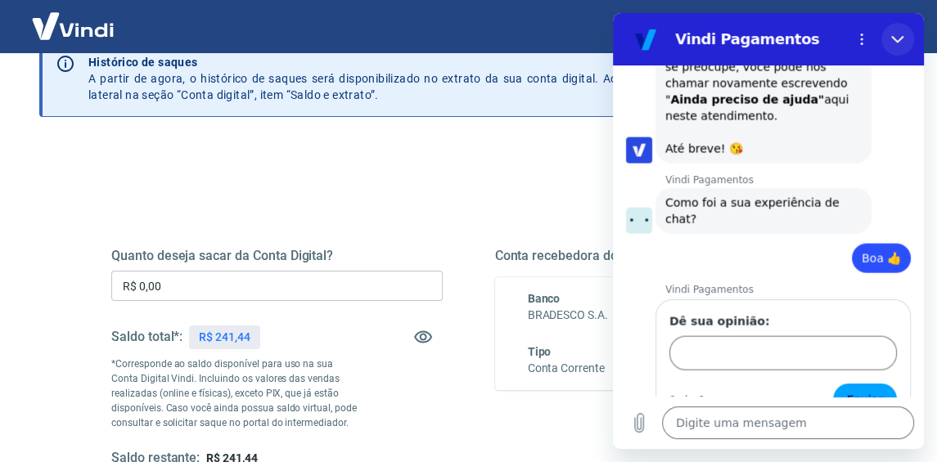
click at [896, 32] on button "Fechar" at bounding box center [897, 39] width 33 height 33
